Goal: Information Seeking & Learning: Learn about a topic

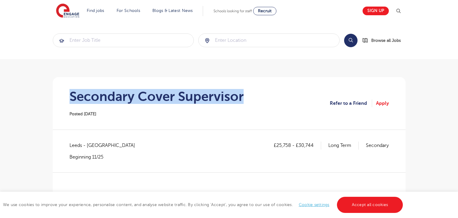
drag, startPoint x: 70, startPoint y: 91, endPoint x: 252, endPoint y: 94, distance: 182.2
click at [252, 94] on section "Secondary Cover Supervisor Posted 08/10/25 Refer to a Friend Apply" at bounding box center [229, 103] width 343 height 52
copy h1 "Secondary Cover Supervisor"
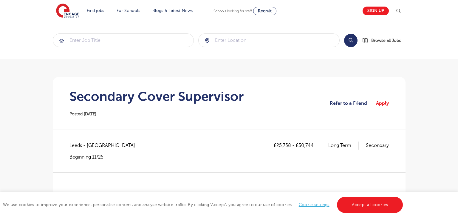
click at [79, 145] on span "Leeds - Leeds" at bounding box center [105, 145] width 72 height 8
copy span "Leeds"
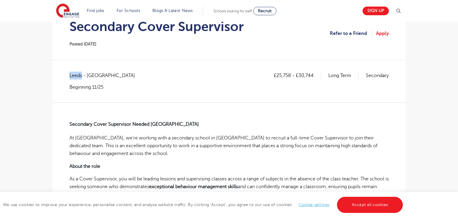
scroll to position [70, 0]
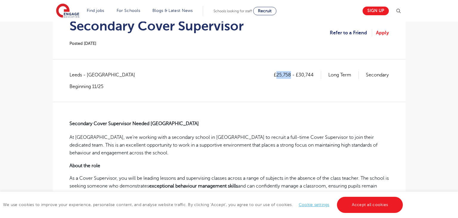
drag, startPoint x: 276, startPoint y: 75, endPoint x: 290, endPoint y: 75, distance: 14.0
click at [290, 75] on p "£25,758 - £30,744" at bounding box center [297, 75] width 47 height 8
copy p "25,758"
drag, startPoint x: 299, startPoint y: 73, endPoint x: 315, endPoint y: 73, distance: 15.8
click at [315, 73] on p "£25,758 - £30,744" at bounding box center [297, 75] width 47 height 8
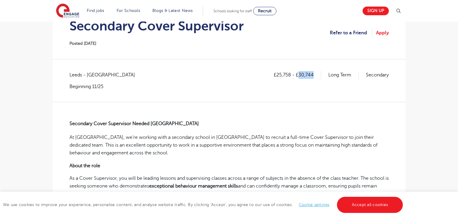
copy p "30,744"
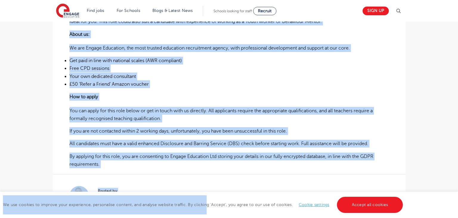
scroll to position [423, 0]
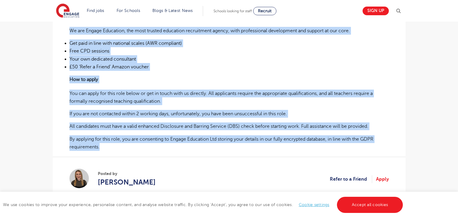
drag, startPoint x: 69, startPoint y: 122, endPoint x: 99, endPoint y: 144, distance: 37.1
copy div "Secondary Cover Supervisor Needed Leeds At Engage, we’re working with a seconda…"
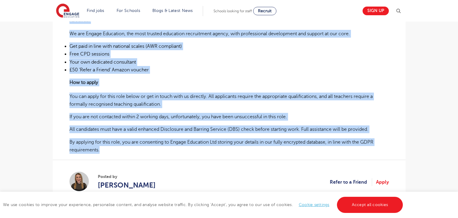
scroll to position [417, 0]
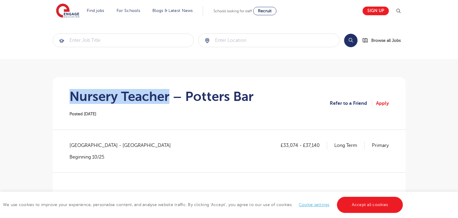
click at [169, 101] on h1 "Nursery Teacher – Potters Bar" at bounding box center [161, 96] width 184 height 15
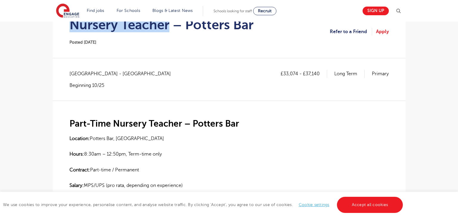
scroll to position [81, 0]
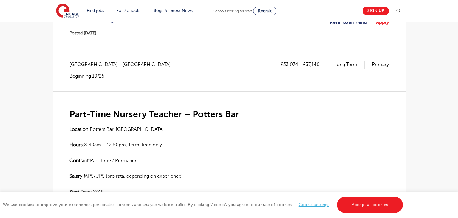
click at [80, 65] on span "Hertfordshire - Hertsmere" at bounding box center [122, 65] width 107 height 8
copy span "Hertfordshire"
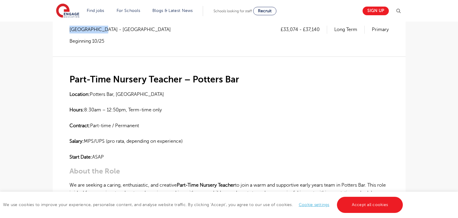
scroll to position [116, 0]
drag, startPoint x: 284, startPoint y: 29, endPoint x: 297, endPoint y: 28, distance: 13.1
click at [297, 28] on p "£33,074 - £37,140" at bounding box center [304, 30] width 47 height 8
copy p "33,074"
drag, startPoint x: 306, startPoint y: 29, endPoint x: 320, endPoint y: 31, distance: 14.1
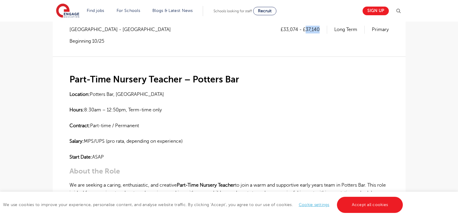
click at [320, 31] on p "£33,074 - £37,140" at bounding box center [304, 30] width 47 height 8
copy p "37,140"
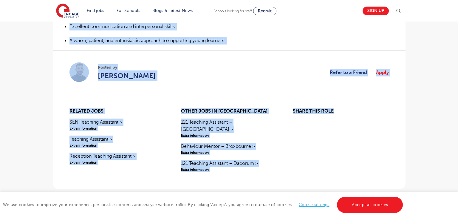
scroll to position [488, 0]
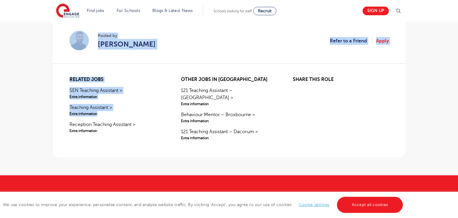
drag, startPoint x: 71, startPoint y: 78, endPoint x: 168, endPoint y: 119, distance: 105.7
click at [138, 92] on div "Related jobs SEN Teaching Assistant > Extra information Teaching Assistant > Ex…" at bounding box center [117, 115] width 96 height 76
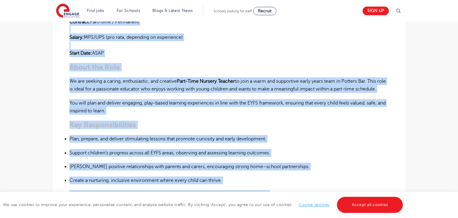
scroll to position [141, 0]
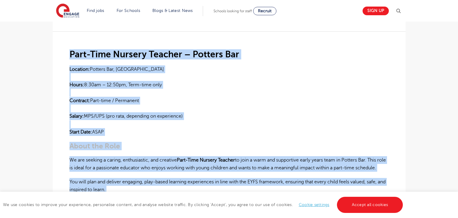
click at [201, 92] on p "Location: Potters Bar, Hertfordshire Hours: 8:30am – 12:50pm, Term-time only Co…" at bounding box center [228, 100] width 319 height 71
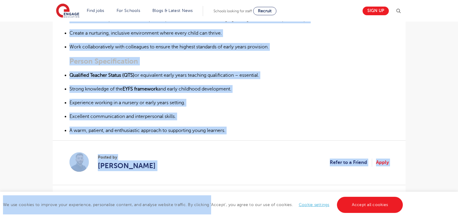
scroll to position [368, 0]
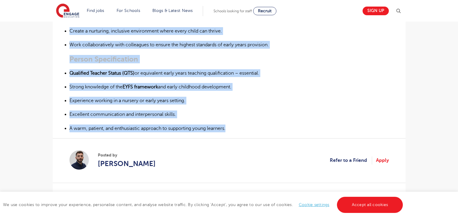
drag, startPoint x: 70, startPoint y: 61, endPoint x: 231, endPoint y: 137, distance: 178.2
copy div "Part-Time Nursery Teacher – Potters Bar Location: Potters Bar, Hertfordshire Ho…"
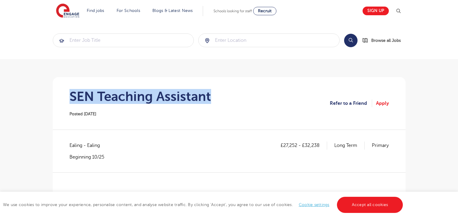
drag, startPoint x: 72, startPoint y: 94, endPoint x: 218, endPoint y: 97, distance: 146.1
click at [218, 97] on section "SEN Teaching Assistant Posted [DATE] Refer to a Friend Apply" at bounding box center [229, 103] width 343 height 52
copy h1 "SEN Teaching Assistant"
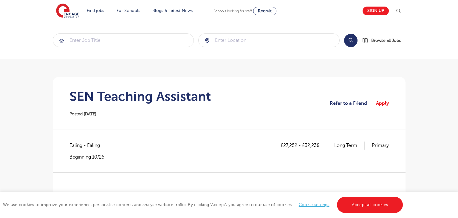
click at [73, 143] on span "Ealing - Ealing" at bounding box center [87, 145] width 36 height 8
copy span "Ealing"
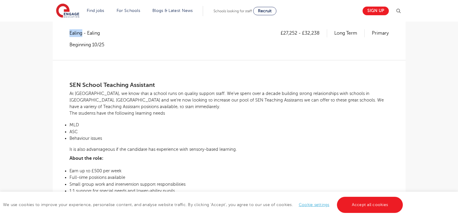
scroll to position [112, 0]
drag, startPoint x: 284, startPoint y: 34, endPoint x: 296, endPoint y: 34, distance: 12.2
click at [296, 34] on p "£27,252 - £32,238" at bounding box center [304, 33] width 47 height 8
copy p "27,252"
drag, startPoint x: 305, startPoint y: 32, endPoint x: 319, endPoint y: 32, distance: 14.3
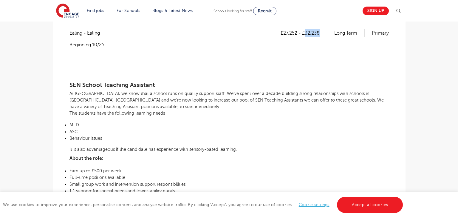
click at [319, 32] on p "£27,252 - £32,238" at bounding box center [304, 33] width 47 height 8
copy p "32,238"
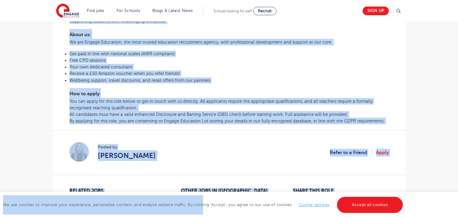
scroll to position [314, 0]
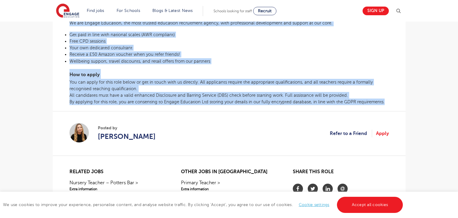
drag, startPoint x: 69, startPoint y: 83, endPoint x: 381, endPoint y: 104, distance: 312.6
copy div "SEN School Teaching Assistant At Engage, we know that a school runs on quality …"
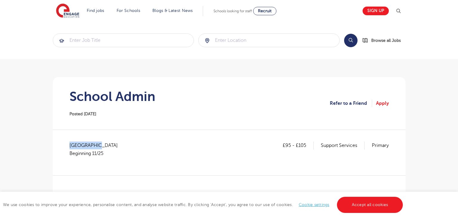
drag, startPoint x: 69, startPoint y: 143, endPoint x: 103, endPoint y: 143, distance: 34.3
copy span "West Sussex"
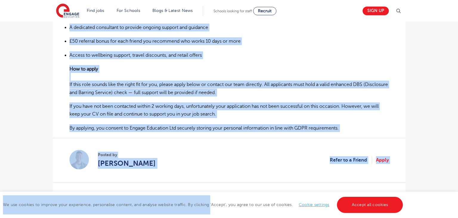
scroll to position [437, 0]
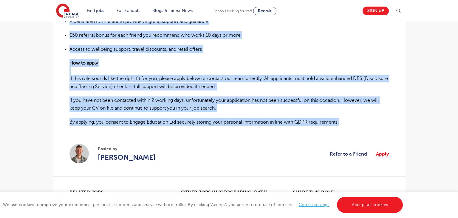
drag, startPoint x: 69, startPoint y: 116, endPoint x: 346, endPoint y: 110, distance: 277.9
copy div "School Administrator – Burgess Hill We are currently recruiting for a full-time…"
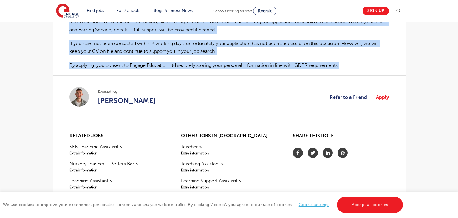
scroll to position [494, 0]
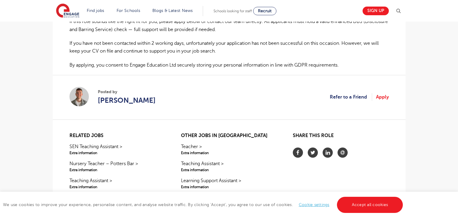
click at [280, 86] on section "Posted by Ash Francis Refer to a Friend Apply" at bounding box center [228, 97] width 319 height 44
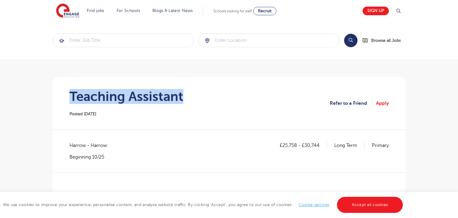
click at [184, 96] on section "Teaching Assistant Posted 08/10/25 Refer to a Friend Apply" at bounding box center [229, 103] width 343 height 52
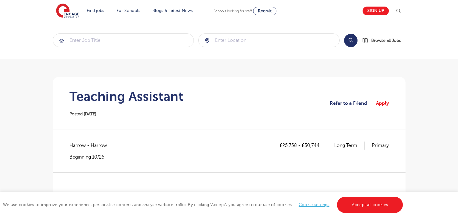
click at [74, 144] on span "Harrow - Harrow" at bounding box center [91, 145] width 44 height 8
copy span "Harrow"
drag, startPoint x: 283, startPoint y: 144, endPoint x: 296, endPoint y: 144, distance: 13.4
click at [296, 144] on p "£25,758 - £30,744" at bounding box center [303, 145] width 47 height 8
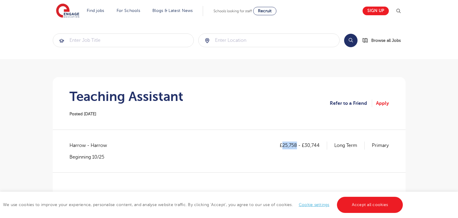
copy p "25,758"
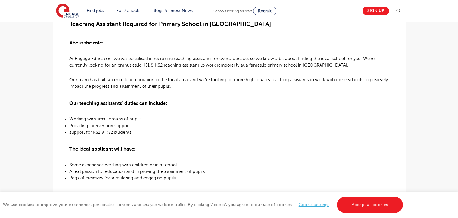
scroll to position [66, 0]
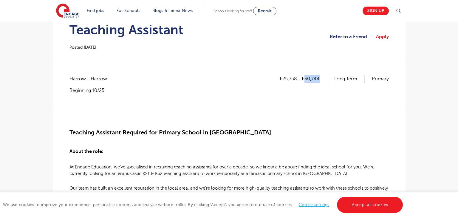
drag, startPoint x: 306, startPoint y: 77, endPoint x: 321, endPoint y: 77, distance: 14.9
click at [321, 77] on p "£25,758 - £30,744" at bounding box center [303, 79] width 47 height 8
copy p "30,744"
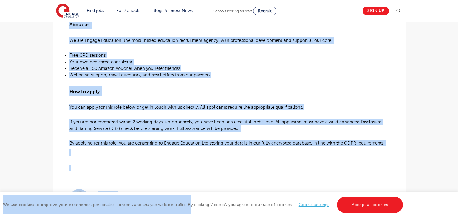
scroll to position [405, 0]
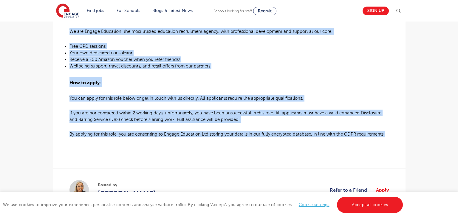
drag, startPoint x: 68, startPoint y: 131, endPoint x: 384, endPoint y: 134, distance: 316.0
copy div "Teaching Assistant Required for Primary School in Harrow About the role: At Eng…"
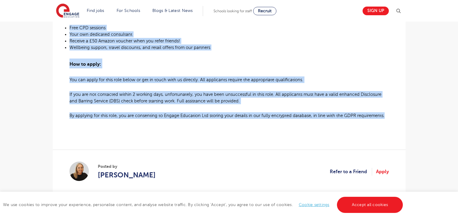
scroll to position [436, 0]
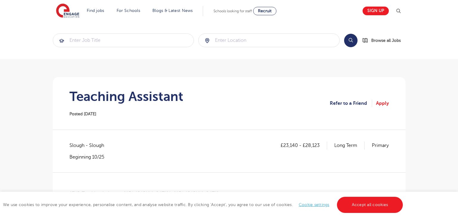
click at [74, 94] on h1 "Teaching Assistant" at bounding box center [126, 96] width 114 height 15
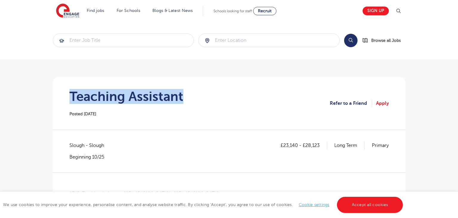
drag, startPoint x: 71, startPoint y: 95, endPoint x: 194, endPoint y: 95, distance: 123.4
click at [194, 95] on section "Teaching Assistant Posted [DATE] Refer to a Friend Apply" at bounding box center [229, 103] width 343 height 52
copy h1 "Teaching Assistant"
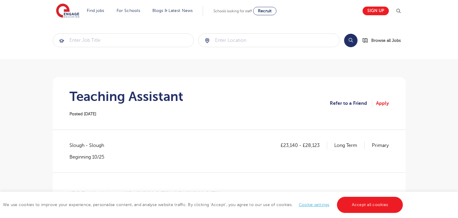
click at [78, 145] on span "Slough - Slough" at bounding box center [89, 145] width 41 height 8
copy span "Slough"
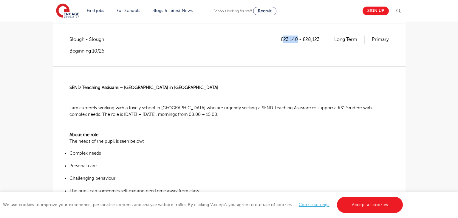
drag, startPoint x: 283, startPoint y: 39, endPoint x: 297, endPoint y: 38, distance: 14.0
click at [297, 38] on p "£23,140 - £28,123" at bounding box center [304, 39] width 47 height 8
copy p "23,140"
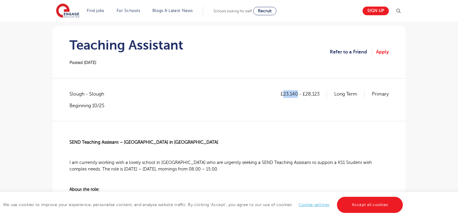
scroll to position [37, 0]
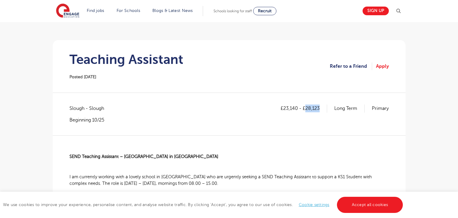
drag, startPoint x: 306, startPoint y: 109, endPoint x: 320, endPoint y: 108, distance: 14.3
click at [320, 108] on p "£23,140 - £28,123" at bounding box center [304, 108] width 47 height 8
copy p "28,123"
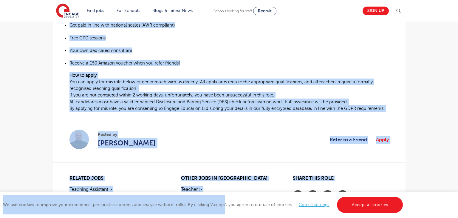
scroll to position [491, 0]
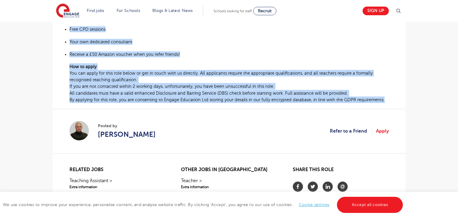
drag, startPoint x: 69, startPoint y: 154, endPoint x: 383, endPoint y: 102, distance: 318.5
copy div "SEND Teaching Assistant – Primary School in Slough I am currently working with …"
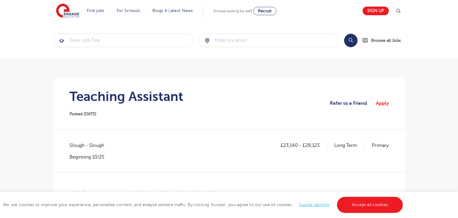
click at [205, 95] on section "Teaching Assistant Posted [DATE] Refer to a Friend Apply" at bounding box center [229, 103] width 343 height 52
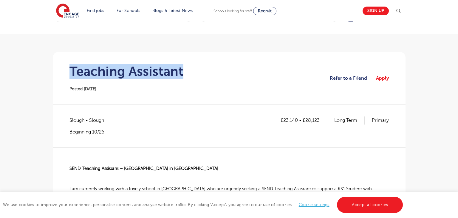
scroll to position [7, 0]
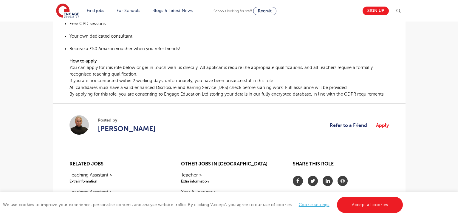
scroll to position [491, 0]
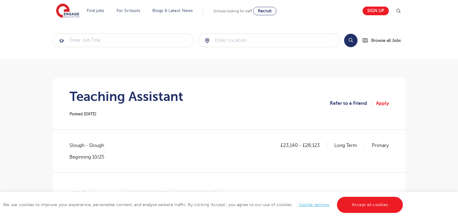
click at [79, 144] on span "Slough - Slough" at bounding box center [89, 145] width 41 height 8
click at [80, 143] on span "Slough - Slough" at bounding box center [89, 145] width 41 height 8
copy span "Slough"
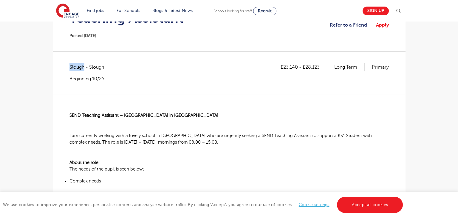
scroll to position [80, 0]
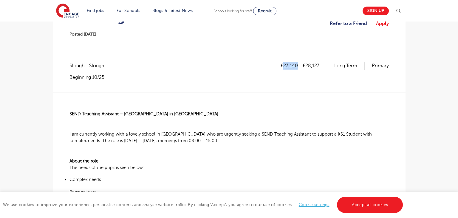
drag, startPoint x: 284, startPoint y: 66, endPoint x: 296, endPoint y: 66, distance: 12.2
click at [296, 66] on p "£23,140 - £28,123" at bounding box center [304, 66] width 47 height 8
copy p "23,140"
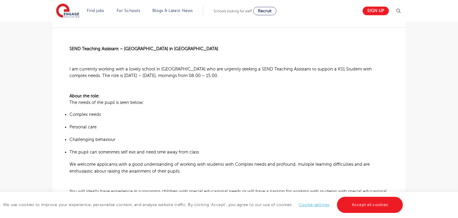
scroll to position [119, 0]
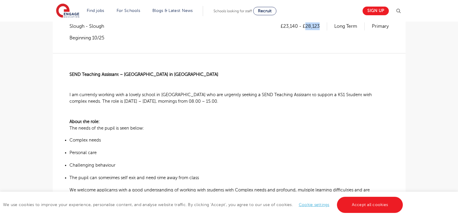
drag, startPoint x: 306, startPoint y: 27, endPoint x: 320, endPoint y: 27, distance: 13.7
click at [320, 27] on p "£23,140 - £28,123" at bounding box center [304, 26] width 47 height 8
copy p "28,123"
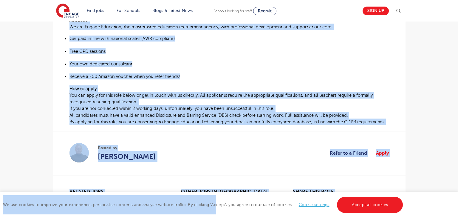
scroll to position [492, 0]
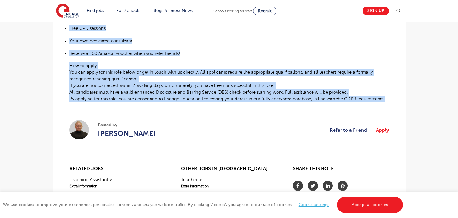
drag, startPoint x: 69, startPoint y: 73, endPoint x: 387, endPoint y: 104, distance: 319.3
copy div "SEND Teaching Assistant – Primary School in Slough I am currently working with …"
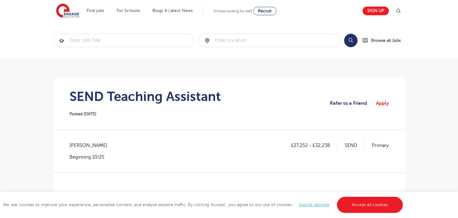
drag, startPoint x: 70, startPoint y: 94, endPoint x: 158, endPoint y: 98, distance: 88.0
click at [73, 94] on h1 "SEND Teaching Assistant" at bounding box center [144, 96] width 151 height 15
drag, startPoint x: 210, startPoint y: 99, endPoint x: 203, endPoint y: 97, distance: 7.6
click at [227, 99] on section "SEND Teaching Assistant Posted [DATE] Refer to a Friend Apply" at bounding box center [229, 103] width 343 height 52
click at [137, 107] on div "SEND Teaching Assistant Posted [DATE]" at bounding box center [144, 103] width 151 height 29
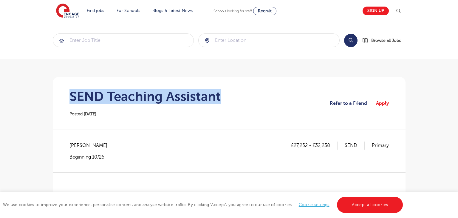
drag, startPoint x: 72, startPoint y: 97, endPoint x: 235, endPoint y: 100, distance: 163.1
click at [235, 100] on section "SEND Teaching Assistant Posted [DATE] Refer to a Friend Apply" at bounding box center [229, 103] width 343 height 52
copy h1 "SEND Teaching Assistant"
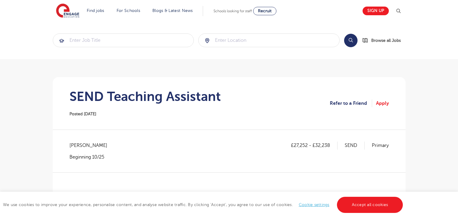
click at [76, 146] on span "[PERSON_NAME]" at bounding box center [91, 145] width 44 height 8
copy span "Lambeth"
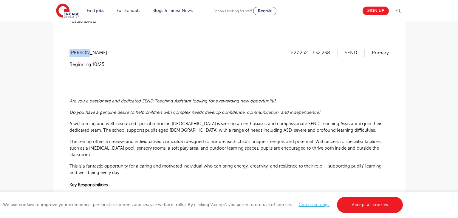
scroll to position [106, 0]
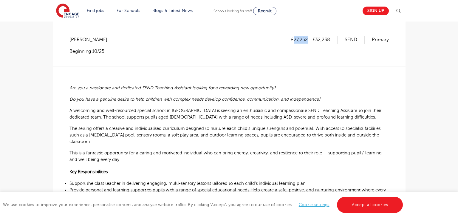
drag, startPoint x: 294, startPoint y: 37, endPoint x: 307, endPoint y: 38, distance: 13.2
click at [307, 38] on p "£27,252 - £32,238" at bounding box center [314, 40] width 47 height 8
copy p "27,252"
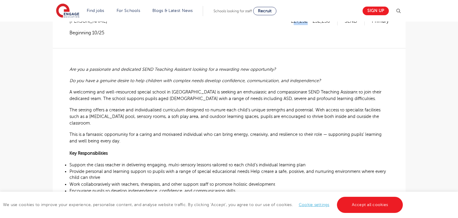
scroll to position [75, 0]
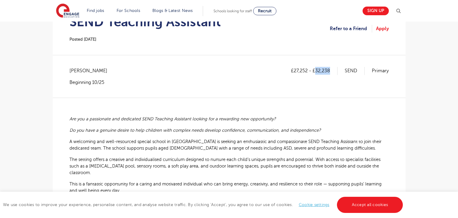
drag, startPoint x: 316, startPoint y: 68, endPoint x: 336, endPoint y: 69, distance: 20.6
click at [336, 69] on p "£27,252 - £32,238" at bounding box center [314, 71] width 47 height 8
copy p "32,238"
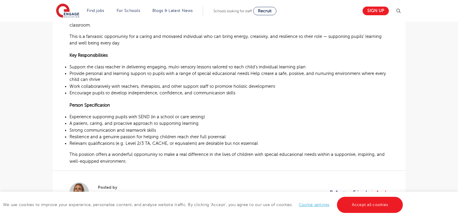
scroll to position [343, 0]
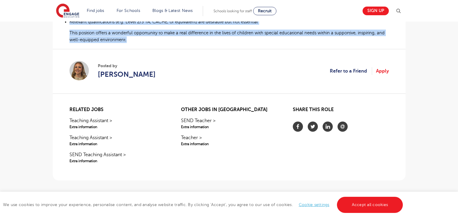
drag, startPoint x: 70, startPoint y: 117, endPoint x: 127, endPoint y: 41, distance: 95.3
copy div "Are you a passionate and dedicated SEND Teaching Assistant looking for a reward…"
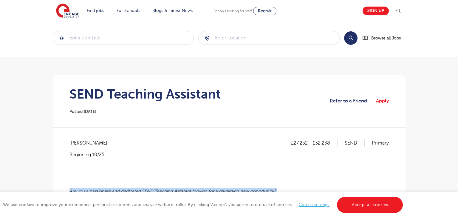
scroll to position [2, 0]
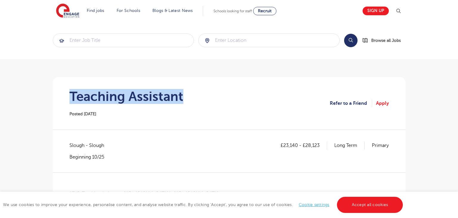
drag, startPoint x: 71, startPoint y: 95, endPoint x: 199, endPoint y: 96, distance: 127.3
click at [199, 96] on section "Teaching Assistant Posted [DATE] Refer to a Friend Apply" at bounding box center [229, 103] width 343 height 52
copy h1 "Teaching Assistant"
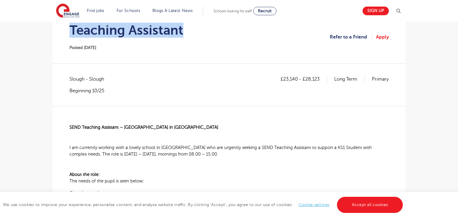
scroll to position [61, 0]
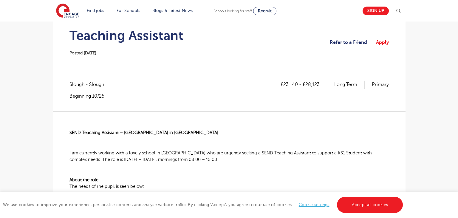
click at [71, 85] on span "Slough - Slough" at bounding box center [89, 84] width 41 height 8
copy span "Slough"
click at [284, 84] on p "£23,140 - £28,123" at bounding box center [304, 84] width 47 height 8
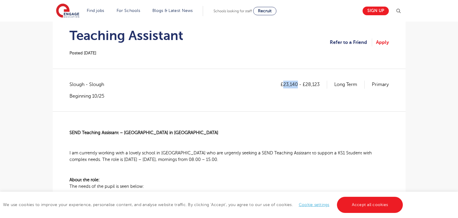
drag, startPoint x: 284, startPoint y: 83, endPoint x: 297, endPoint y: 82, distance: 13.2
click at [297, 82] on p "£23,140 - £28,123" at bounding box center [304, 84] width 47 height 8
copy p "23,140"
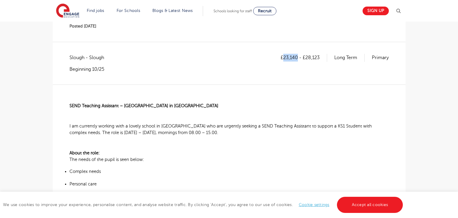
scroll to position [82, 0]
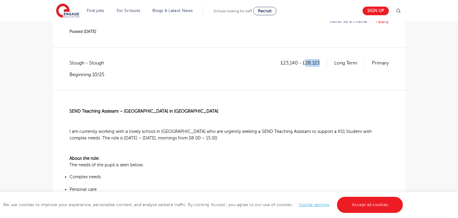
drag, startPoint x: 306, startPoint y: 63, endPoint x: 322, endPoint y: 61, distance: 16.8
click at [322, 61] on p "£23,140 - £28,123" at bounding box center [304, 63] width 47 height 8
copy p "28,123"
click at [69, 109] on span "SEND Teaching Assistant – [GEOGRAPHIC_DATA] in [GEOGRAPHIC_DATA]" at bounding box center [143, 111] width 149 height 5
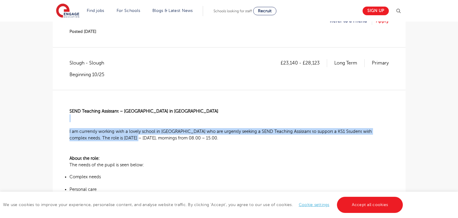
drag, startPoint x: 93, startPoint y: 125, endPoint x: 122, endPoint y: 142, distance: 33.3
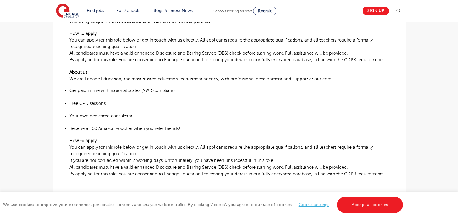
scroll to position [440, 0]
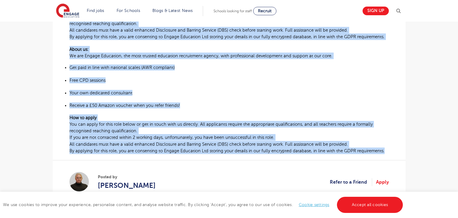
drag, startPoint x: 70, startPoint y: 111, endPoint x: 388, endPoint y: 155, distance: 321.4
copy div "SEND Teaching Assistant – Primary School in Slough I am currently working with …"
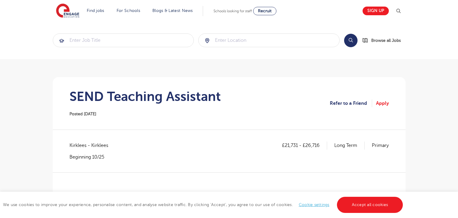
click at [78, 142] on span "Kirklees - Kirklees" at bounding box center [91, 145] width 45 height 8
copy span "Kirklees"
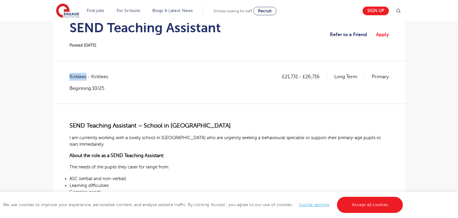
scroll to position [103, 0]
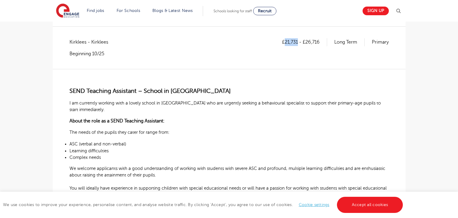
drag, startPoint x: 285, startPoint y: 41, endPoint x: 297, endPoint y: 41, distance: 11.9
click at [297, 41] on p "£21,731 - £26,716" at bounding box center [304, 42] width 45 height 8
copy p "21,731"
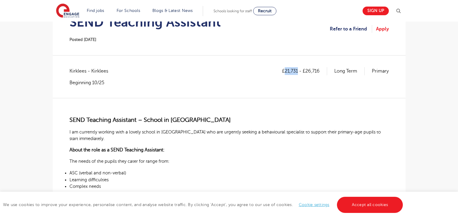
scroll to position [68, 0]
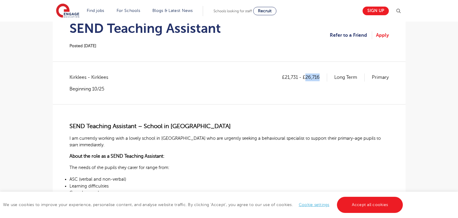
drag, startPoint x: 306, startPoint y: 78, endPoint x: 320, endPoint y: 78, distance: 14.6
click at [320, 78] on p "£21,731 - £26,716" at bounding box center [304, 77] width 45 height 8
copy p "26,716"
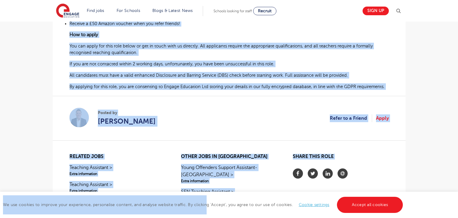
scroll to position [355, 0]
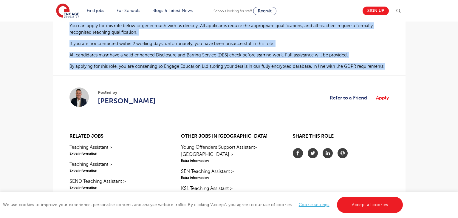
drag, startPoint x: 70, startPoint y: 124, endPoint x: 383, endPoint y: 69, distance: 318.2
copy div "SEND Teaching Assistant – School in Dewsbury I am currently working with a love…"
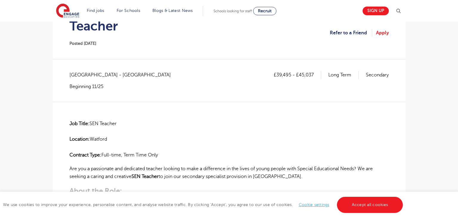
scroll to position [76, 0]
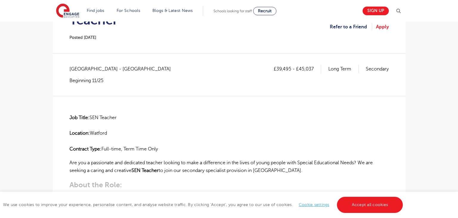
drag, startPoint x: 92, startPoint y: 117, endPoint x: 134, endPoint y: 117, distance: 42.0
click at [134, 117] on p "Job Title: SEN Teacher Location: [GEOGRAPHIC_DATA] Contract Type: Full-time, Te…" at bounding box center [228, 133] width 319 height 39
copy p "SEN Teacher"
click at [81, 69] on span "[GEOGRAPHIC_DATA] - [GEOGRAPHIC_DATA]" at bounding box center [122, 69] width 107 height 8
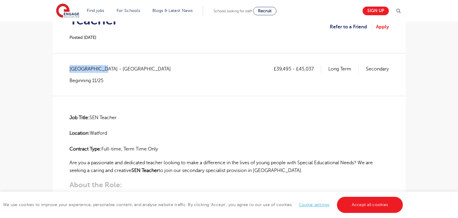
copy span "Hertfordshire"
drag, startPoint x: 276, startPoint y: 68, endPoint x: 290, endPoint y: 69, distance: 14.0
click at [290, 69] on p "£39,495 - £45,037" at bounding box center [297, 69] width 47 height 8
copy p "39,495"
drag, startPoint x: 299, startPoint y: 68, endPoint x: 315, endPoint y: 67, distance: 15.8
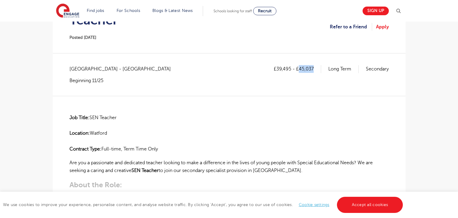
click at [315, 67] on p "£39,495 - £45,037" at bounding box center [297, 69] width 47 height 8
copy p "45,037"
click at [70, 118] on strong "Job Title:" at bounding box center [79, 117] width 20 height 5
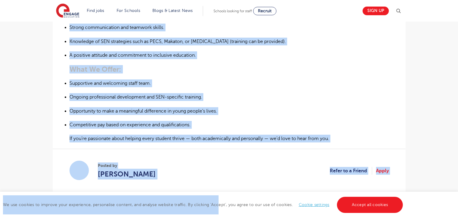
scroll to position [399, 0]
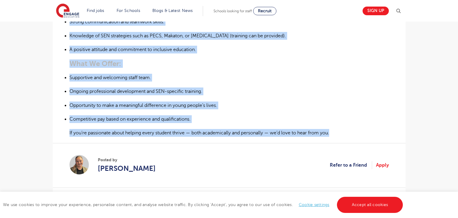
drag, startPoint x: 70, startPoint y: 116, endPoint x: 338, endPoint y: 135, distance: 268.4
copy div "Job Title: SEN Teacher Location: Watford Contract Type: Full-time, Term Time On…"
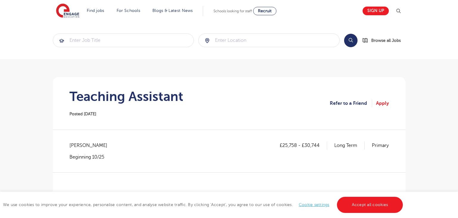
click at [76, 143] on span "[PERSON_NAME]" at bounding box center [91, 145] width 44 height 8
copy span "[PERSON_NAME]"
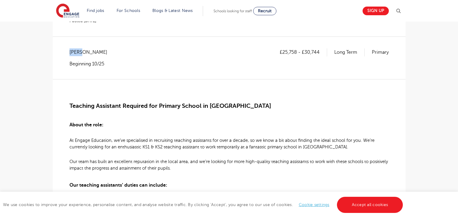
scroll to position [116, 0]
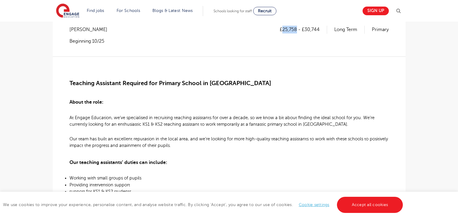
drag, startPoint x: 283, startPoint y: 29, endPoint x: 296, endPoint y: 28, distance: 13.2
click at [296, 28] on p "£25,758 - £30,744" at bounding box center [303, 30] width 47 height 8
copy p "25,758"
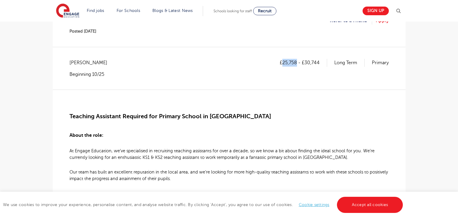
scroll to position [80, 0]
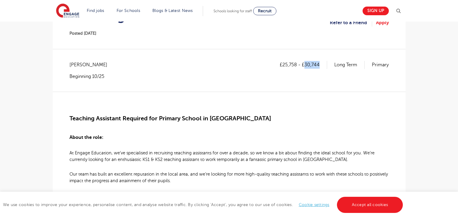
drag, startPoint x: 305, startPoint y: 64, endPoint x: 319, endPoint y: 64, distance: 14.0
click at [319, 64] on p "£25,758 - £30,744" at bounding box center [303, 65] width 47 height 8
copy p "30,744"
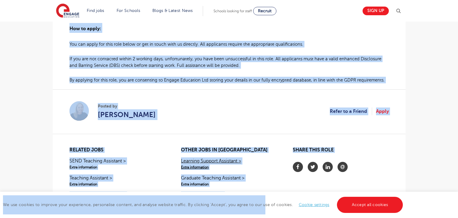
scroll to position [467, 0]
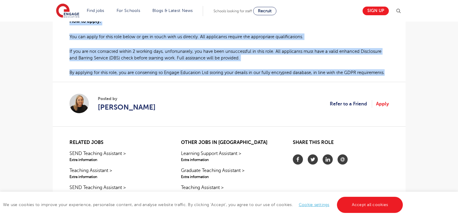
drag, startPoint x: 67, startPoint y: 117, endPoint x: 383, endPoint y: 71, distance: 319.3
copy div "Loremips Dolorsita Consecte adi Elitsed Doeius te Incidid Utlab etd magn: Al En…"
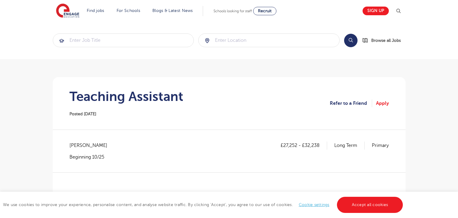
click at [75, 144] on span "Lewisham - Lewisham" at bounding box center [91, 145] width 44 height 8
click at [75, 143] on span "Lewisham - Lewisham" at bounding box center [91, 145] width 44 height 8
copy span "Lewisham"
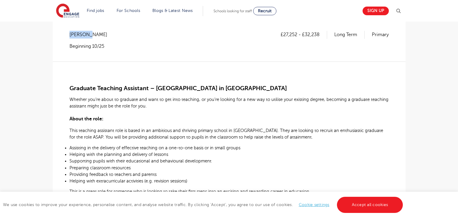
scroll to position [115, 0]
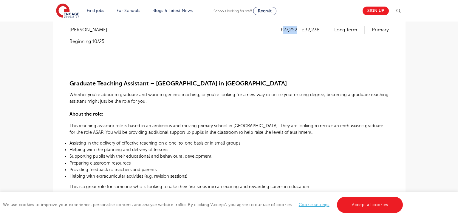
drag, startPoint x: 283, startPoint y: 30, endPoint x: 297, endPoint y: 30, distance: 13.4
click at [297, 30] on p "£27,252 - £32,238" at bounding box center [304, 30] width 47 height 8
copy p "27,252"
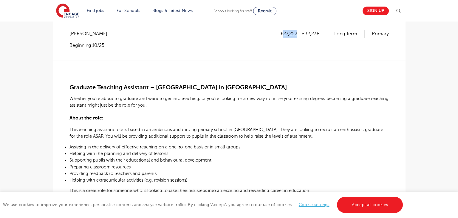
scroll to position [110, 0]
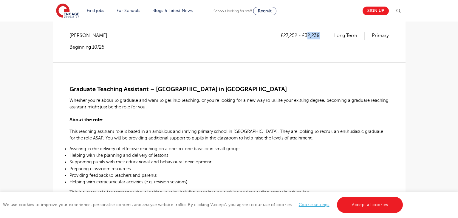
drag, startPoint x: 306, startPoint y: 34, endPoint x: 321, endPoint y: 34, distance: 15.2
click at [321, 34] on p "£27,252 - £32,238" at bounding box center [304, 36] width 47 height 8
click at [318, 44] on div "£27,252 - £32,238 Long Term Primary" at bounding box center [335, 41] width 108 height 18
drag, startPoint x: 305, startPoint y: 33, endPoint x: 320, endPoint y: 34, distance: 14.6
click at [320, 34] on p "£27,252 - £32,238" at bounding box center [304, 36] width 47 height 8
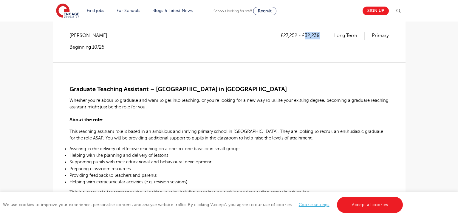
copy p "32,238"
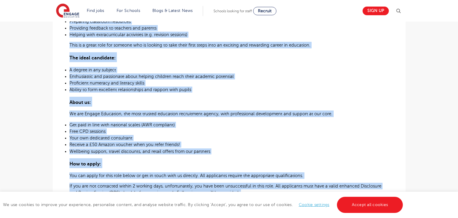
scroll to position [349, 0]
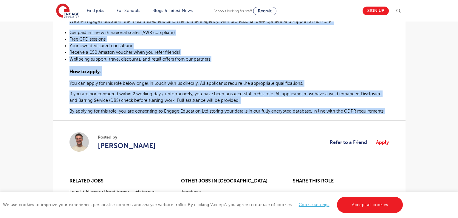
drag, startPoint x: 71, startPoint y: 89, endPoint x: 383, endPoint y: 112, distance: 312.7
copy div "Graduate Teaching Assistant – Primary School in Lewisham Whether you’re about t…"
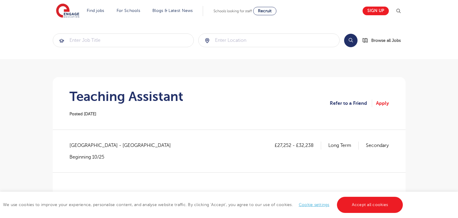
click at [109, 95] on h1 "Teaching Assistant" at bounding box center [126, 96] width 114 height 15
click at [72, 95] on h1 "Teaching Assistant" at bounding box center [126, 96] width 114 height 15
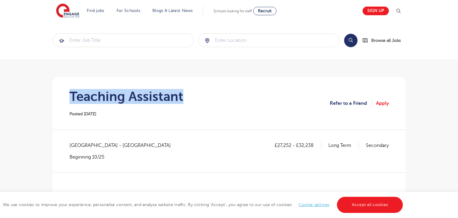
drag, startPoint x: 70, startPoint y: 95, endPoint x: 193, endPoint y: 97, distance: 122.5
click at [193, 97] on section "Teaching Assistant Posted 08/10/25 Refer to a Friend Apply" at bounding box center [229, 103] width 343 height 52
copy h1 "Teaching Assistant"
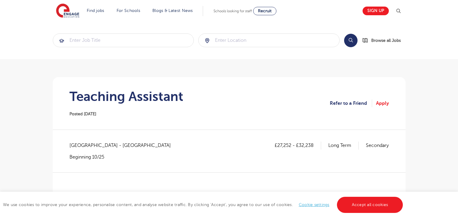
click at [81, 143] on span "Southwark - Southwark" at bounding box center [122, 145] width 107 height 8
copy span "Southwark"
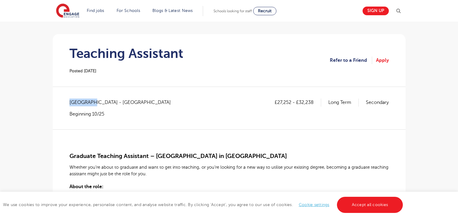
scroll to position [77, 0]
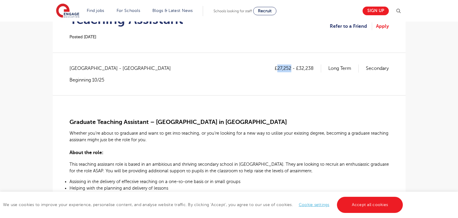
drag, startPoint x: 276, startPoint y: 66, endPoint x: 290, endPoint y: 66, distance: 14.0
click at [290, 66] on p "£27,252 - £32,238" at bounding box center [298, 68] width 47 height 8
copy p "27,252"
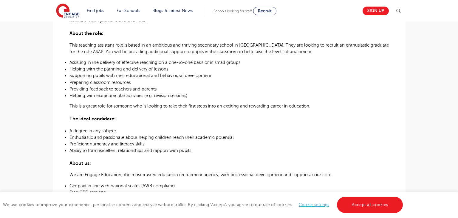
scroll to position [116, 0]
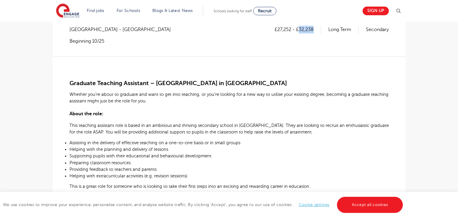
drag, startPoint x: 298, startPoint y: 28, endPoint x: 312, endPoint y: 30, distance: 14.1
click at [312, 30] on p "£27,252 - £32,238" at bounding box center [298, 30] width 47 height 8
copy p "32,238"
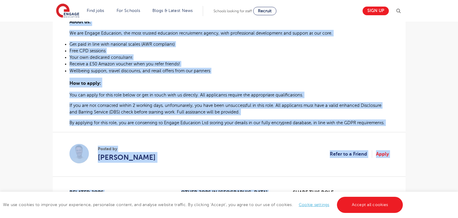
scroll to position [420, 0]
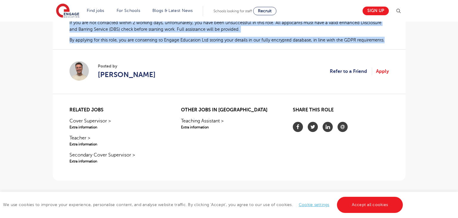
drag, startPoint x: 70, startPoint y: 82, endPoint x: 385, endPoint y: 43, distance: 316.6
copy div "Graduate Teaching Assistant – Secondary School in Southwark Whether you’re abou…"
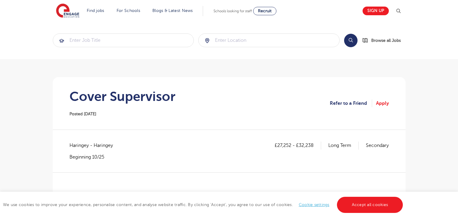
click at [187, 94] on section "Cover Supervisor Posted [DATE] Refer to a Friend Apply" at bounding box center [229, 103] width 343 height 52
click at [74, 147] on span "Haringey - Haringey" at bounding box center [93, 145] width 49 height 8
copy span "Haringey"
drag, startPoint x: 277, startPoint y: 144, endPoint x: 291, endPoint y: 143, distance: 13.7
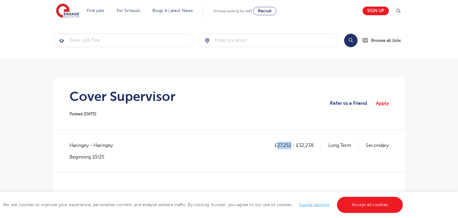
click at [291, 143] on p "£27,252 - £32,238" at bounding box center [298, 145] width 47 height 8
copy p "27,252"
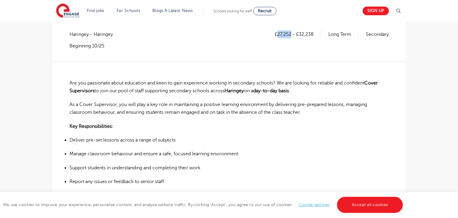
scroll to position [95, 0]
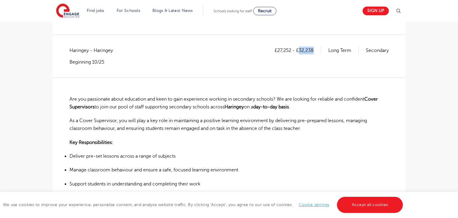
drag, startPoint x: 299, startPoint y: 51, endPoint x: 314, endPoint y: 52, distance: 15.3
click at [314, 52] on p "£27,252 - £32,238" at bounding box center [298, 51] width 47 height 8
copy p "32,238"
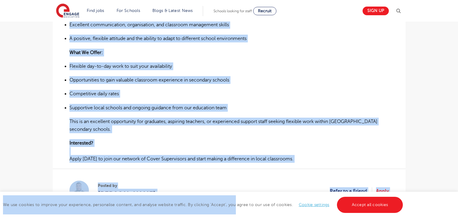
scroll to position [379, 0]
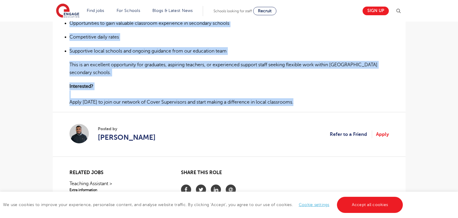
drag, startPoint x: 70, startPoint y: 98, endPoint x: 295, endPoint y: 103, distance: 224.8
copy div "Are you passionate about education and keen to gain experience working in secon…"
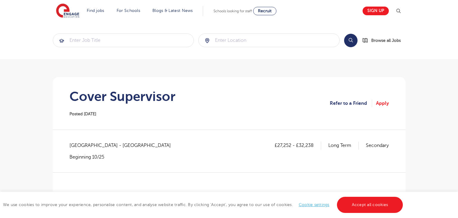
click at [85, 145] on span "Greenwich - Greenwich" at bounding box center [122, 145] width 107 height 8
copy span "Greenwich"
drag, startPoint x: 276, startPoint y: 145, endPoint x: 290, endPoint y: 145, distance: 13.7
click at [290, 145] on p "£27,252 - £32,238" at bounding box center [298, 145] width 47 height 8
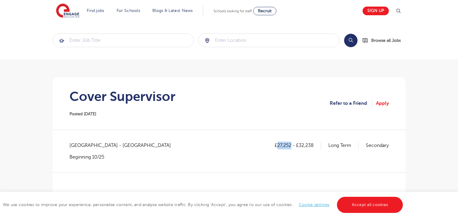
copy p "27,252"
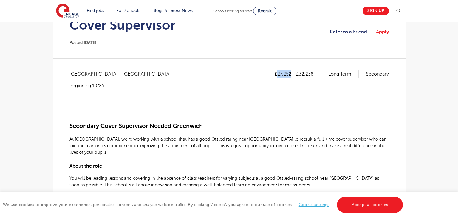
scroll to position [65, 0]
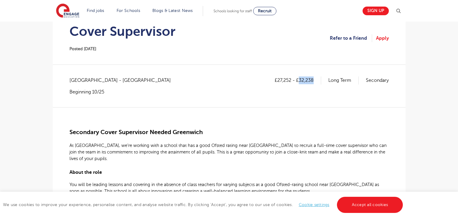
drag, startPoint x: 299, startPoint y: 79, endPoint x: 317, endPoint y: 79, distance: 17.6
click at [317, 79] on p "£27,252 - £32,238" at bounding box center [298, 80] width 47 height 8
copy p "32,238"
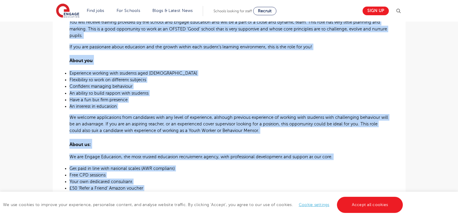
scroll to position [440, 0]
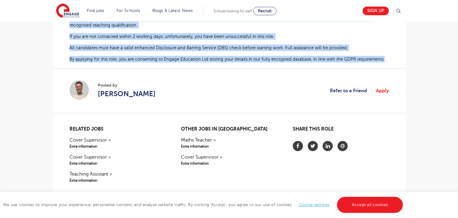
drag, startPoint x: 70, startPoint y: 131, endPoint x: 387, endPoint y: 53, distance: 326.5
copy div "Secondary Cover Supervisor Needed Greenwich At Engage, we’re working with a sch…"
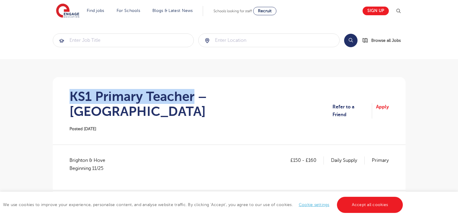
click at [193, 96] on h1 "KS1 Primary Teacher – [GEOGRAPHIC_DATA]" at bounding box center [200, 104] width 263 height 30
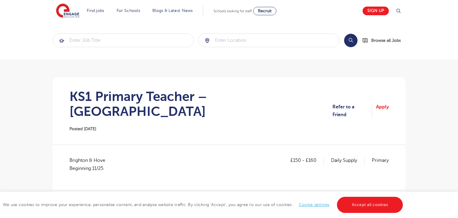
click at [72, 156] on span "Brighton & Hove Beginning 11/25" at bounding box center [90, 164] width 42 height 16
copy span "[GEOGRAPHIC_DATA]"
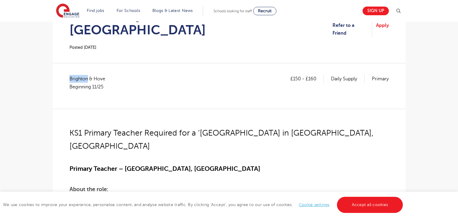
scroll to position [77, 0]
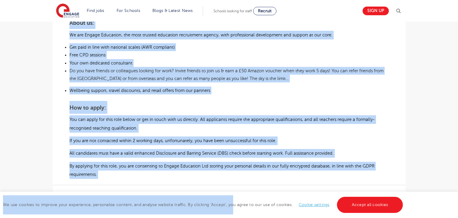
scroll to position [425, 0]
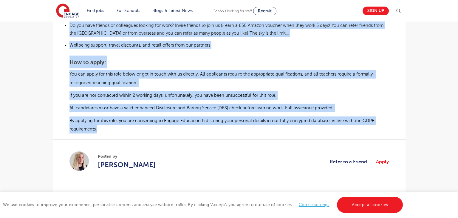
drag, startPoint x: 70, startPoint y: 120, endPoint x: 355, endPoint y: 102, distance: 285.3
copy div "LO8 Ipsumdo Sitamet Consecte adi e ‘Sedd’ Eiusmod Tempor in Utlabore, Etdo Magn…"
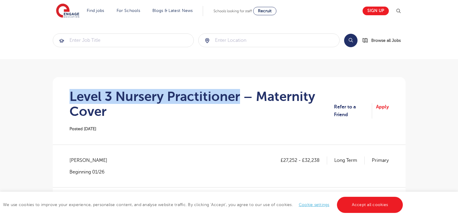
drag, startPoint x: 72, startPoint y: 98, endPoint x: 241, endPoint y: 100, distance: 169.3
click at [241, 100] on h1 "Level 3 Nursery Practitioner – Maternity Cover" at bounding box center [201, 104] width 265 height 30
copy h1 "Level 3 Nursery Practitioner"
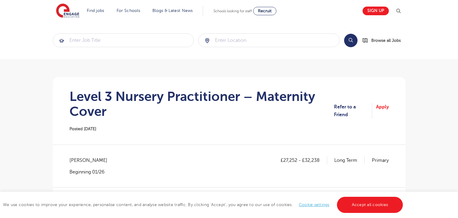
click at [77, 160] on span "Sutton - Sutton" at bounding box center [91, 160] width 44 height 8
copy span "Sutton"
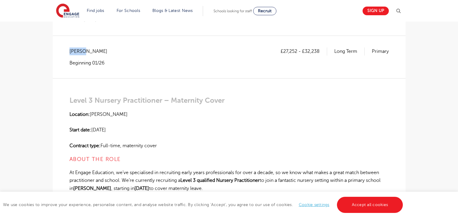
scroll to position [109, 0]
drag, startPoint x: 284, startPoint y: 50, endPoint x: 297, endPoint y: 50, distance: 12.8
click at [297, 50] on p "£27,252 - £32,238" at bounding box center [304, 51] width 47 height 8
copy p "27,252"
drag, startPoint x: 306, startPoint y: 50, endPoint x: 319, endPoint y: 50, distance: 13.4
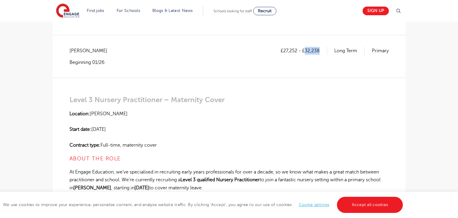
click at [319, 50] on p "£27,252 - £32,238" at bounding box center [304, 51] width 47 height 8
copy p "32,238"
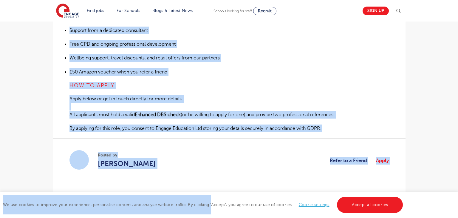
scroll to position [487, 0]
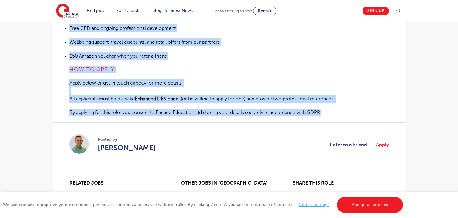
drag, startPoint x: 69, startPoint y: 100, endPoint x: 329, endPoint y: 112, distance: 260.8
copy div "Level 3 Nursery Practitioner – Maternity Cover Location: Sutton Start date: Jan…"
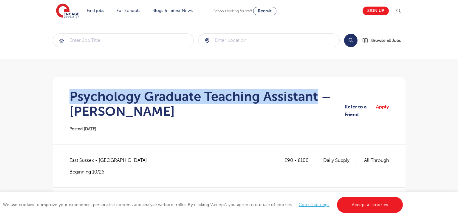
click at [315, 91] on h1 "Psychology Graduate Teaching Assistant – [PERSON_NAME]" at bounding box center [206, 104] width 275 height 30
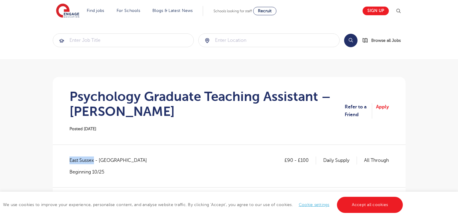
drag, startPoint x: 70, startPoint y: 158, endPoint x: 94, endPoint y: 157, distance: 23.9
click at [94, 157] on span "East Sussex - [GEOGRAPHIC_DATA]" at bounding box center [110, 160] width 83 height 8
copy span "[GEOGRAPHIC_DATA]"
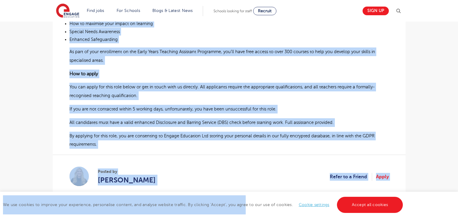
scroll to position [529, 0]
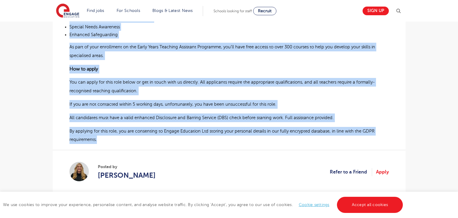
drag, startPoint x: 69, startPoint y: 83, endPoint x: 98, endPoint y: 130, distance: 54.5
copy div "Loremips Dolorsi Ametcons Adipiscin Elits do ei t Incididu Utlaboree do mag Ali…"
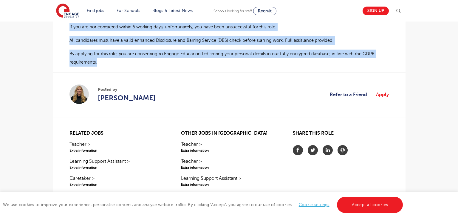
scroll to position [593, 0]
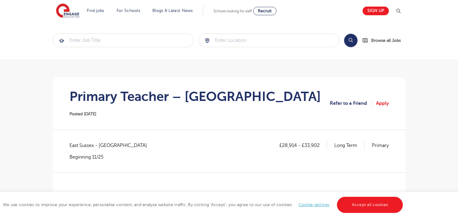
drag, startPoint x: 69, startPoint y: 145, endPoint x: 92, endPoint y: 145, distance: 22.7
click at [92, 145] on span "East Sussex - Lewes" at bounding box center [110, 145] width 83 height 8
click at [102, 154] on p "Beginning 11/25" at bounding box center [110, 157] width 83 height 7
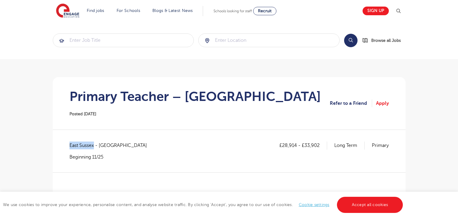
drag, startPoint x: 70, startPoint y: 145, endPoint x: 93, endPoint y: 147, distance: 22.8
click at [93, 147] on span "East Sussex - Lewes" at bounding box center [110, 145] width 83 height 8
copy span "[GEOGRAPHIC_DATA]"
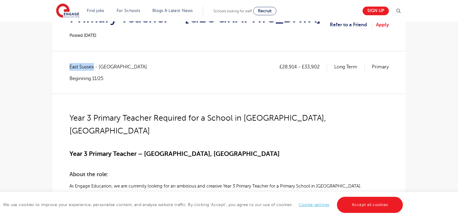
scroll to position [79, 0]
drag, startPoint x: 283, startPoint y: 64, endPoint x: 296, endPoint y: 65, distance: 13.4
click at [296, 65] on p "£28,914 - £33,902" at bounding box center [303, 67] width 48 height 8
copy p "28,914"
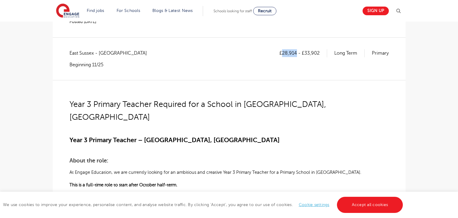
scroll to position [92, 0]
drag, startPoint x: 305, startPoint y: 51, endPoint x: 321, endPoint y: 52, distance: 16.1
click at [321, 52] on p "£28,914 - £33,902" at bounding box center [303, 53] width 48 height 8
copy p "33,902"
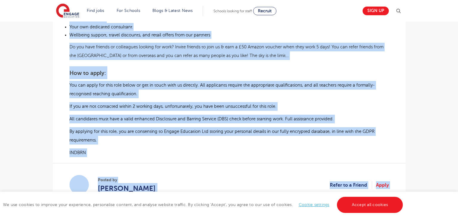
scroll to position [442, 0]
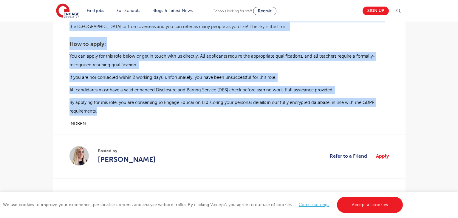
drag, startPoint x: 70, startPoint y: 97, endPoint x: 102, endPoint y: 98, distance: 31.9
copy div "Year 3 Primary Teacher Required for a School in Peacehaven, East Sussex Year 3 …"
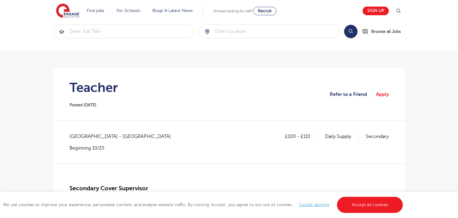
scroll to position [69, 0]
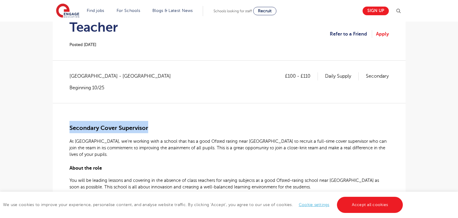
drag, startPoint x: 68, startPoint y: 126, endPoint x: 161, endPoint y: 127, distance: 93.3
copy span "Secondary Cover Supervisor"
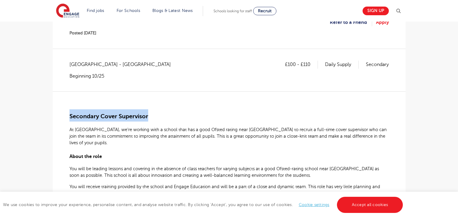
scroll to position [83, 0]
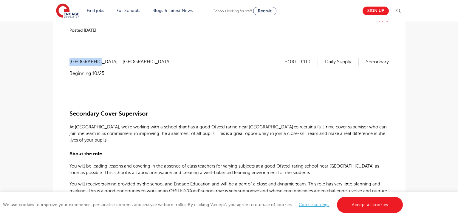
drag, startPoint x: 69, startPoint y: 62, endPoint x: 93, endPoint y: 61, distance: 24.5
copy span "[GEOGRAPHIC_DATA]"
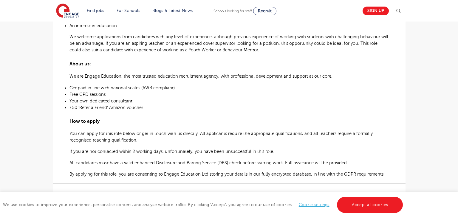
scroll to position [401, 0]
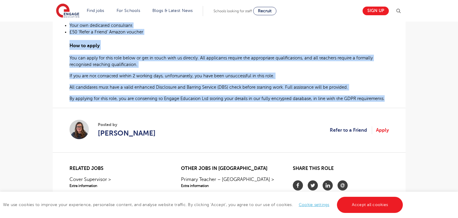
drag, startPoint x: 70, startPoint y: 113, endPoint x: 382, endPoint y: 98, distance: 312.5
copy div "Secondary Cover Supervisor At Engage, we’re working with a school that has a go…"
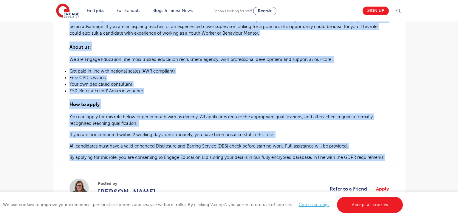
scroll to position [438, 0]
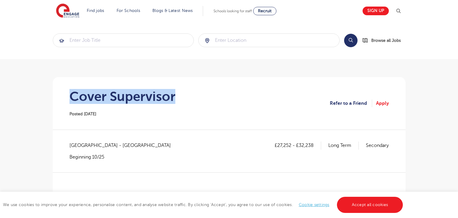
drag, startPoint x: 72, startPoint y: 96, endPoint x: 193, endPoint y: 97, distance: 121.0
click at [193, 97] on section "Cover Supervisor Posted [DATE] Refer to a Friend Apply" at bounding box center [229, 103] width 343 height 52
copy h1 "Cover Supervisor"
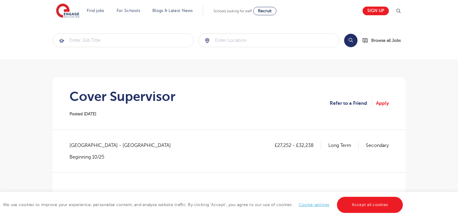
click at [80, 144] on span "[GEOGRAPHIC_DATA] - [GEOGRAPHIC_DATA]" at bounding box center [122, 145] width 107 height 8
copy span "[GEOGRAPHIC_DATA]"
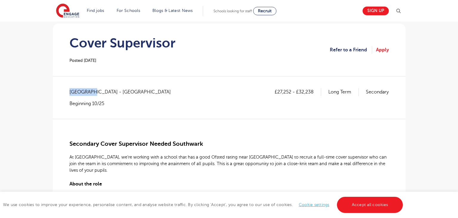
scroll to position [82, 0]
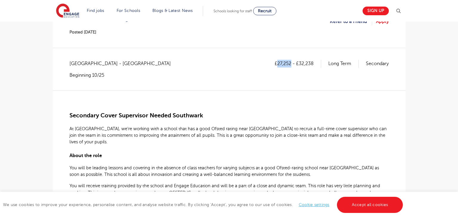
drag, startPoint x: 277, startPoint y: 63, endPoint x: 290, endPoint y: 64, distance: 12.9
click at [290, 64] on p "£27,252 - £32,238" at bounding box center [298, 64] width 47 height 8
copy p "27,252"
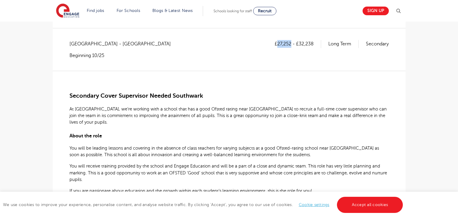
scroll to position [98, 0]
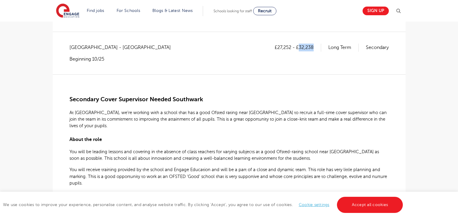
drag, startPoint x: 299, startPoint y: 47, endPoint x: 313, endPoint y: 47, distance: 13.7
click at [313, 47] on p "£27,252 - £32,238" at bounding box center [298, 48] width 47 height 8
copy p "32,238"
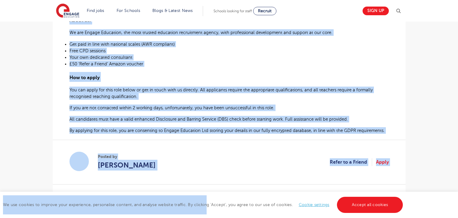
scroll to position [380, 0]
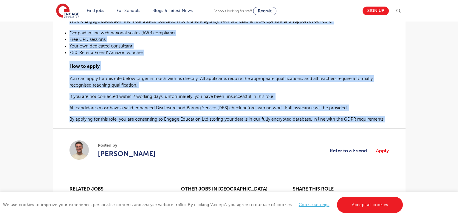
drag, startPoint x: 70, startPoint y: 98, endPoint x: 383, endPoint y: 118, distance: 313.7
copy div "Loremipsu Dolor Sitametcon Adipis Elitseddo Ei Tempor, in’ut laboree dolo m ali…"
